Goal: Find contact information: Find contact information

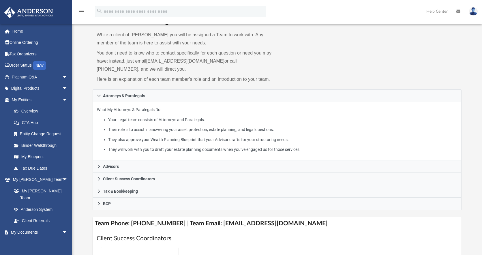
scroll to position [46, 0]
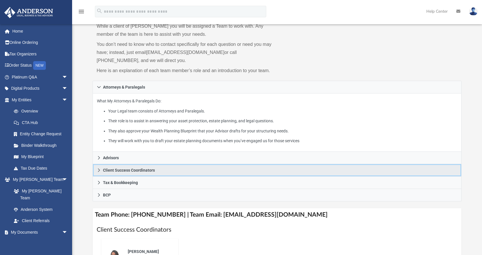
click at [138, 170] on span "Client Success Coordinators" at bounding box center [129, 170] width 52 height 4
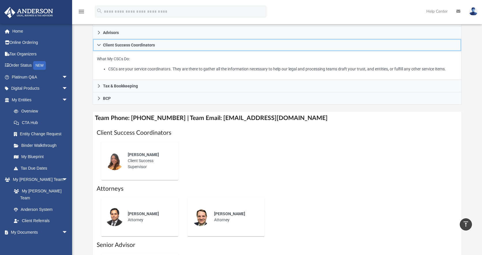
scroll to position [112, 0]
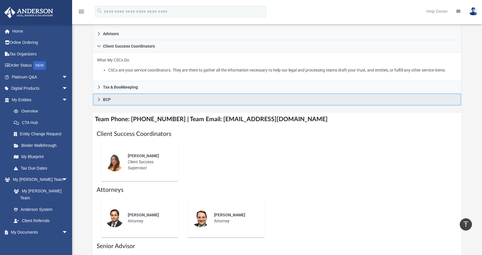
click at [102, 105] on link "BCP" at bounding box center [277, 99] width 369 height 12
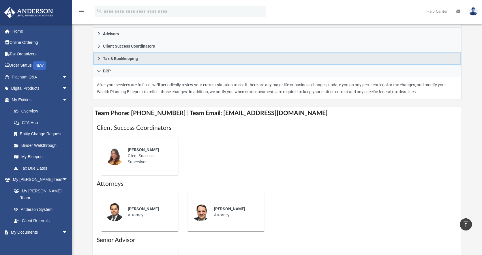
click at [99, 58] on icon at bounding box center [99, 58] width 2 height 3
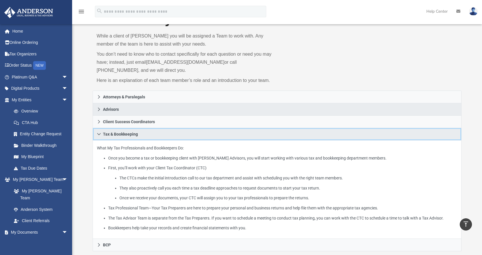
scroll to position [36, 0]
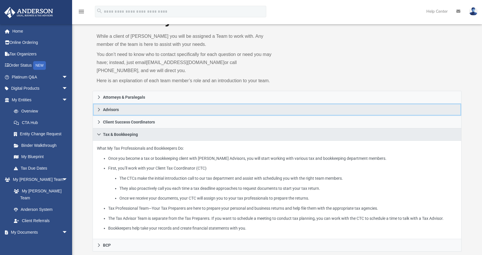
click at [99, 109] on icon at bounding box center [99, 109] width 2 height 3
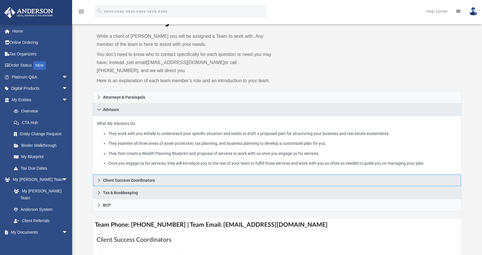
click at [102, 181] on link "Client Success Coordinators" at bounding box center [277, 180] width 369 height 12
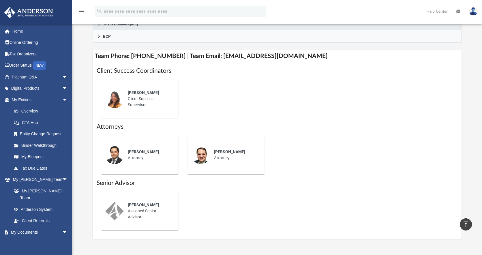
scroll to position [146, 0]
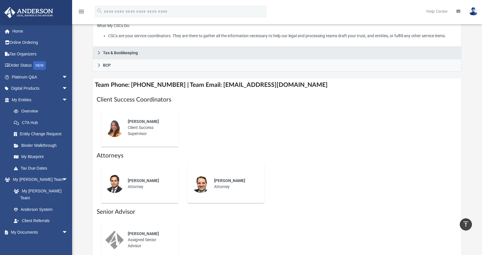
click at [146, 141] on div "[PERSON_NAME] Client Success Supervisor" at bounding box center [149, 128] width 50 height 26
drag, startPoint x: 133, startPoint y: 92, endPoint x: 174, endPoint y: 93, distance: 41.0
click at [174, 91] on h4 "Team Phone: [PHONE_NUMBER] | Team Email: [EMAIL_ADDRESS][DOMAIN_NAME]" at bounding box center [277, 84] width 369 height 13
copy h4 "725) 208-3141"
